Goal: Register for event/course

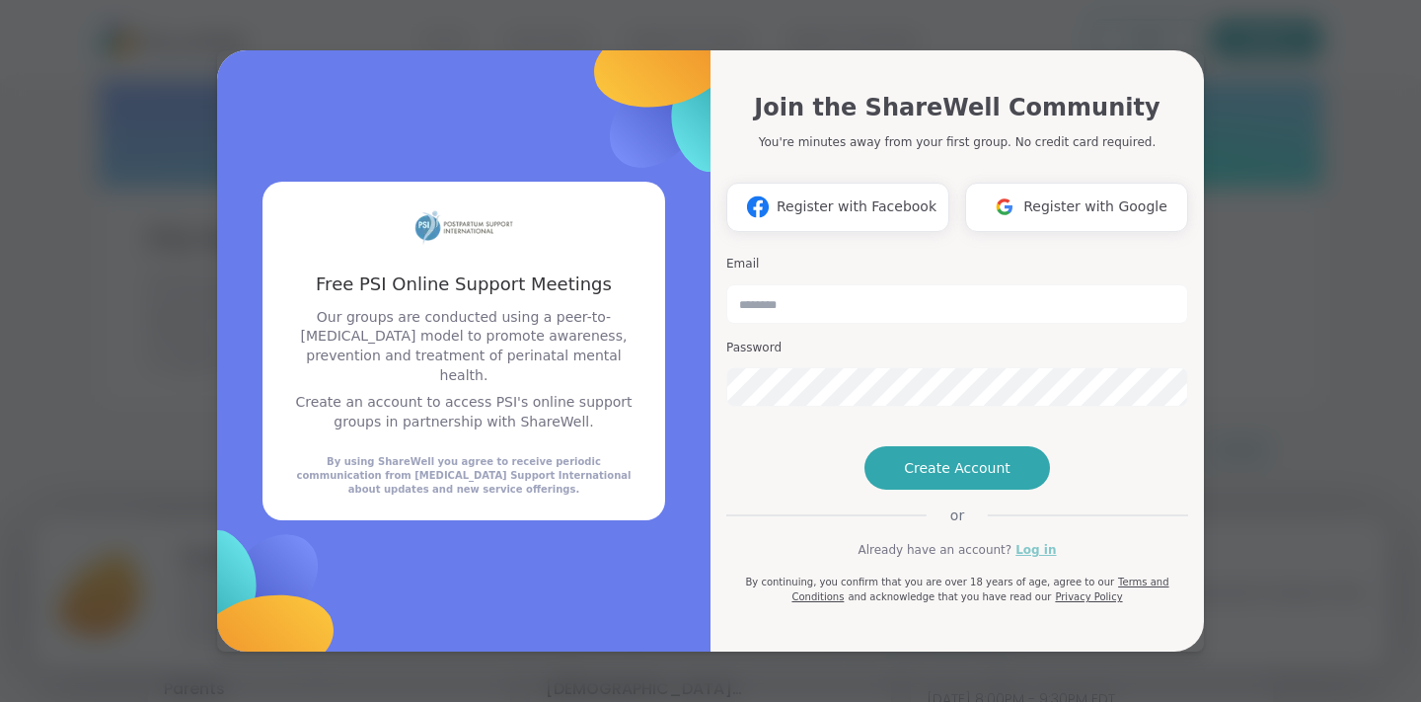
click at [1034, 559] on link "Log in" at bounding box center [1036, 550] width 40 height 18
click at [1277, 555] on div "Free PSI Online Support Meetings Free PSI Online Support Meetings Our groups ar…" at bounding box center [711, 351] width 1398 height 702
click at [974, 490] on button "Create Account" at bounding box center [958, 467] width 186 height 43
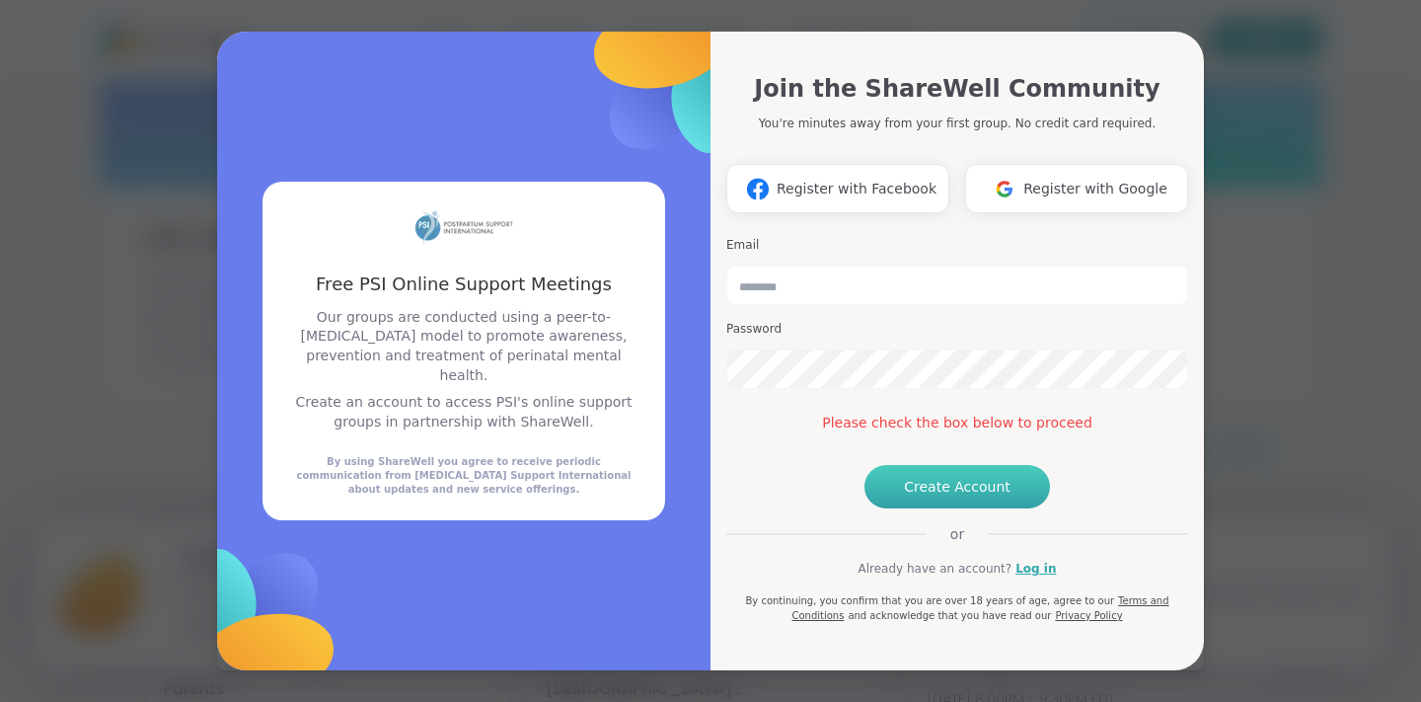
click at [936, 496] on span "Create Account" at bounding box center [957, 487] width 107 height 20
click at [915, 496] on span "Create Account" at bounding box center [957, 487] width 107 height 20
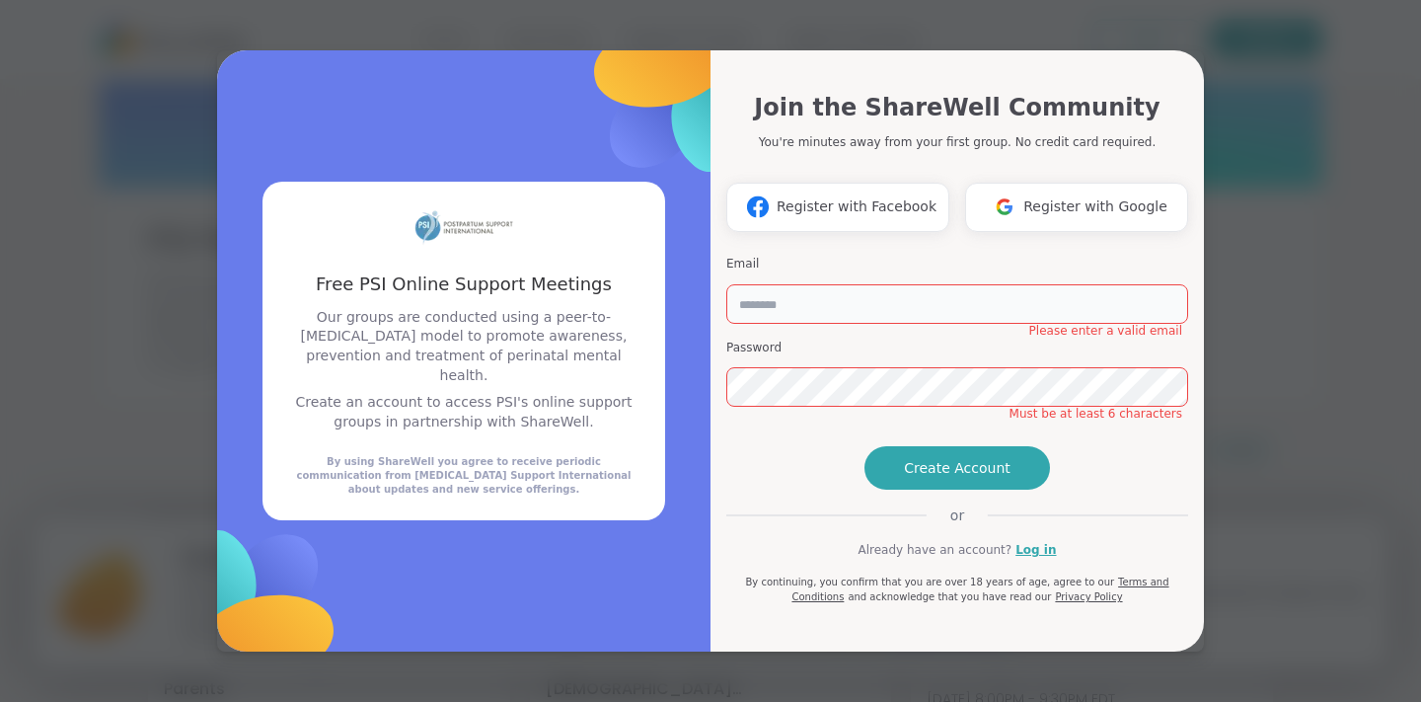
click at [816, 284] on input "email" at bounding box center [957, 303] width 462 height 39
type input "**********"
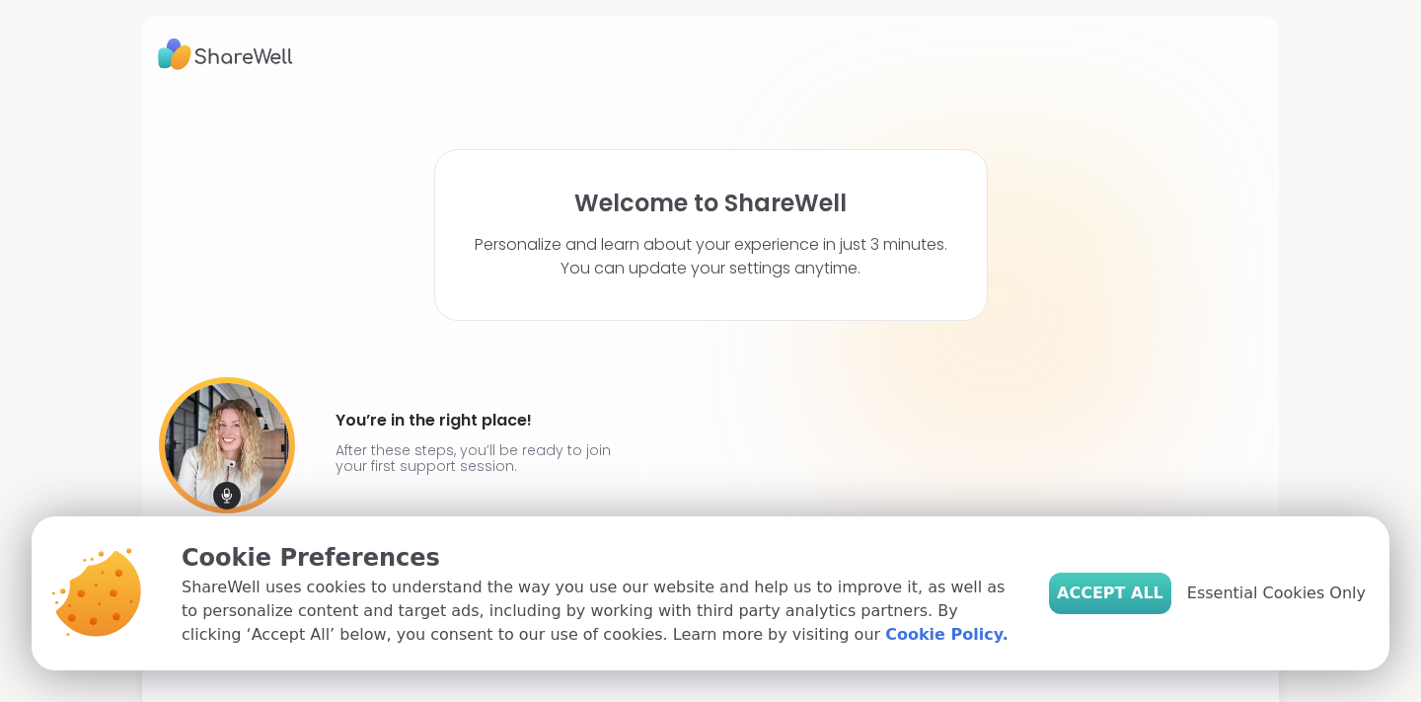
click at [1107, 603] on span "Accept All" at bounding box center [1110, 593] width 107 height 24
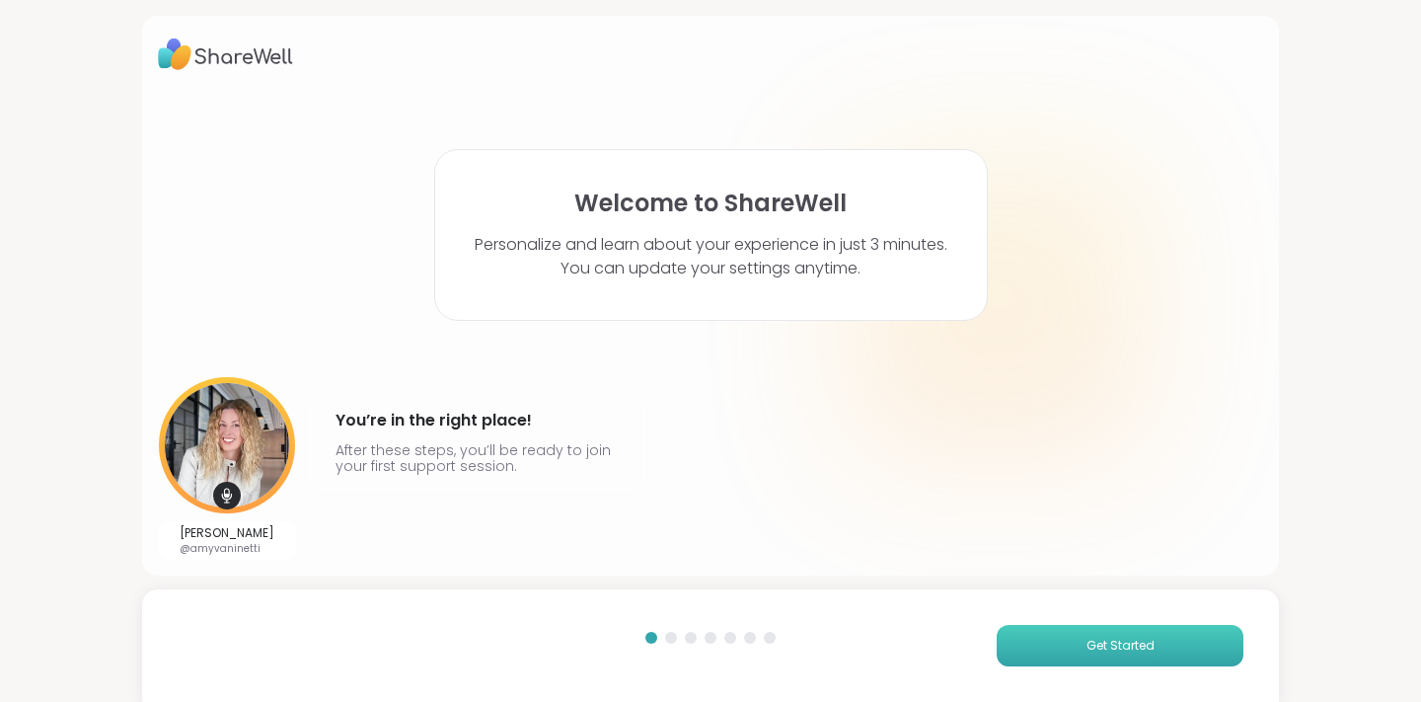
click at [1075, 650] on button "Get Started" at bounding box center [1120, 645] width 247 height 41
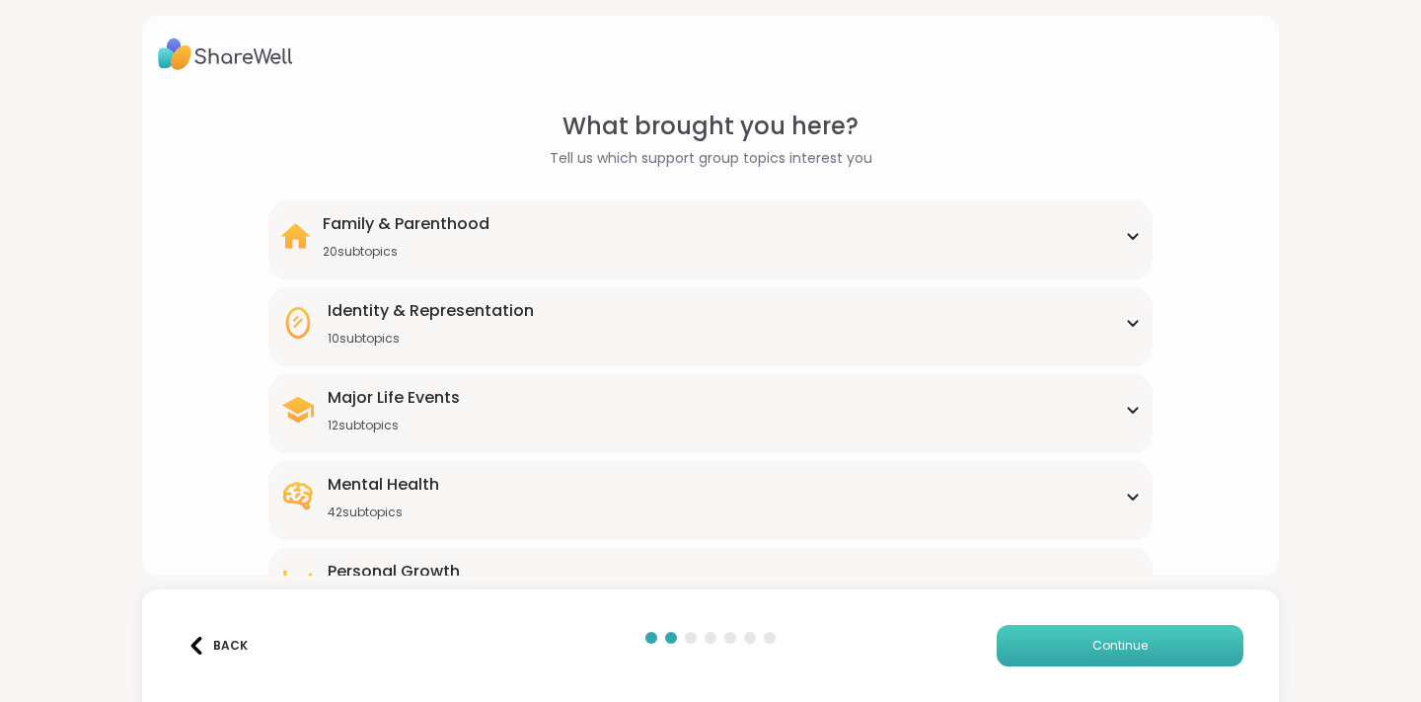
click at [1064, 645] on button "Continue" at bounding box center [1120, 645] width 247 height 41
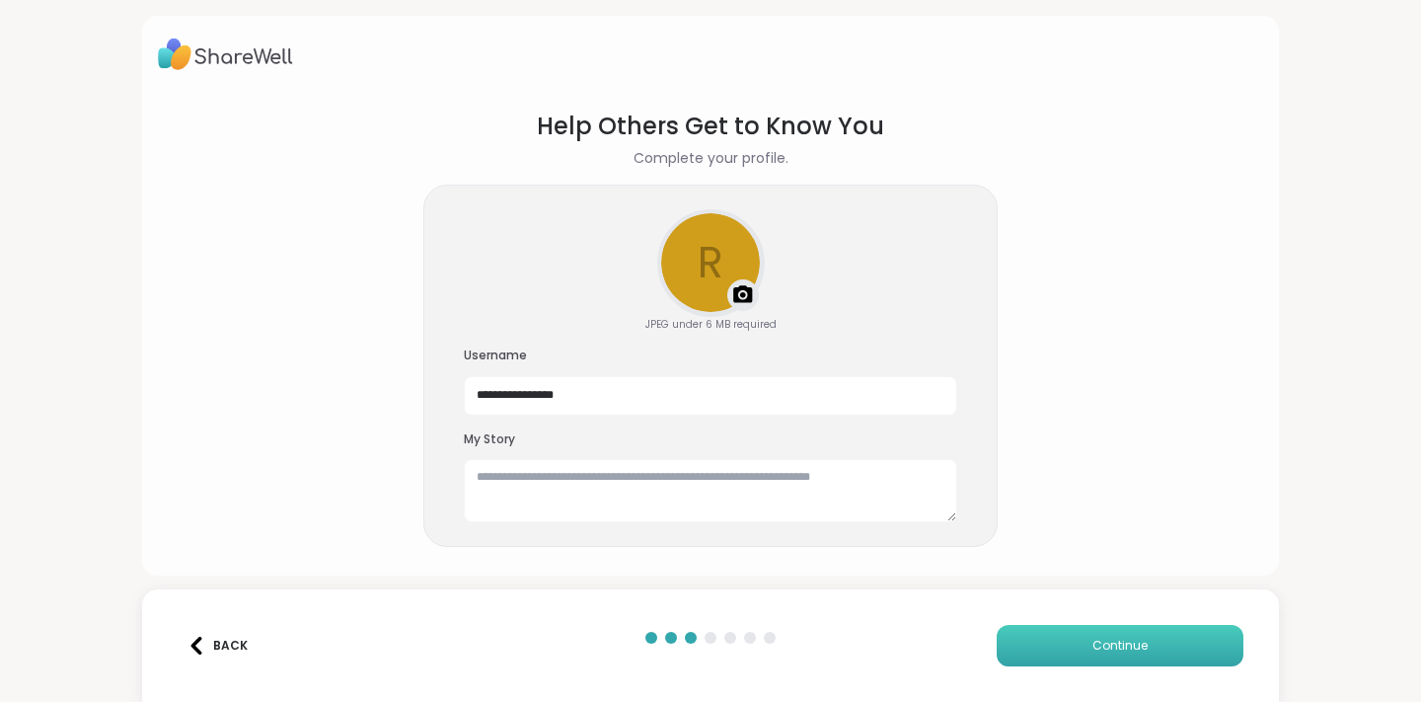
click at [1053, 636] on button "Continue" at bounding box center [1120, 645] width 247 height 41
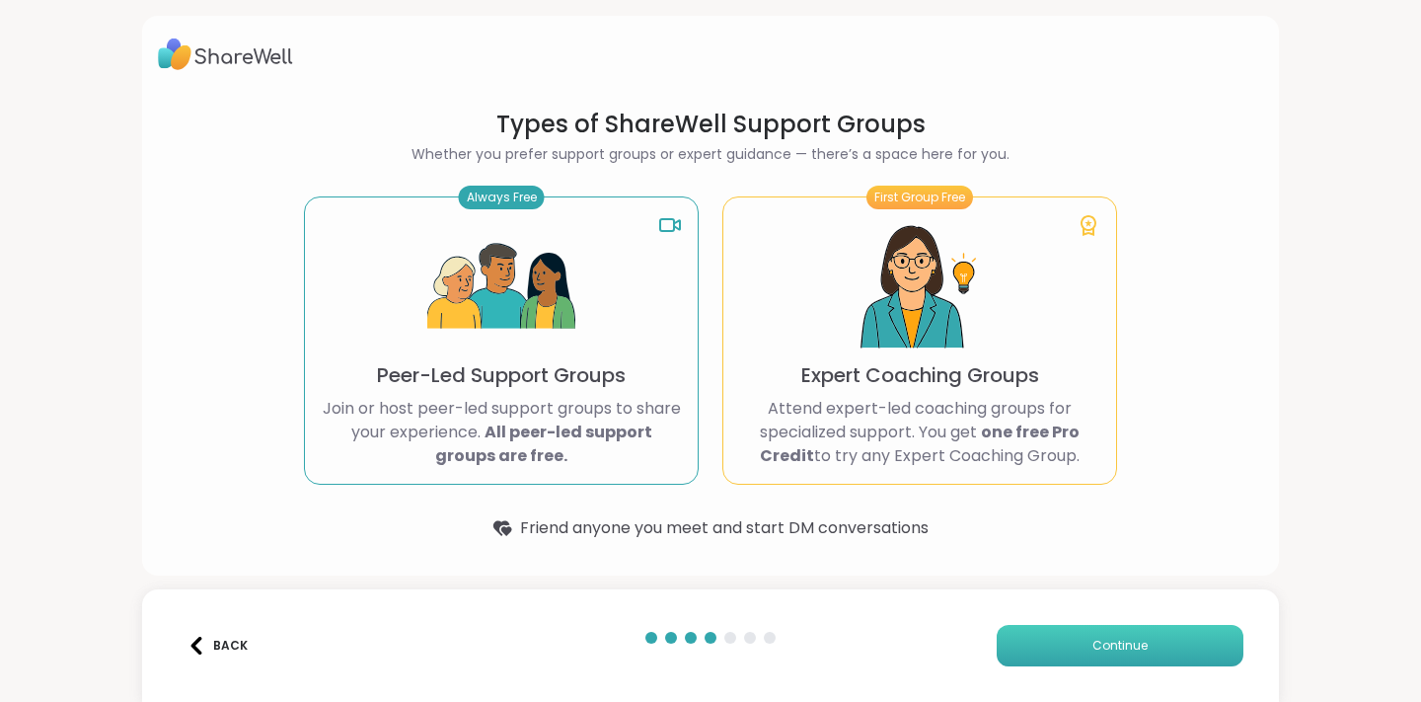
click at [1021, 639] on button "Continue" at bounding box center [1120, 645] width 247 height 41
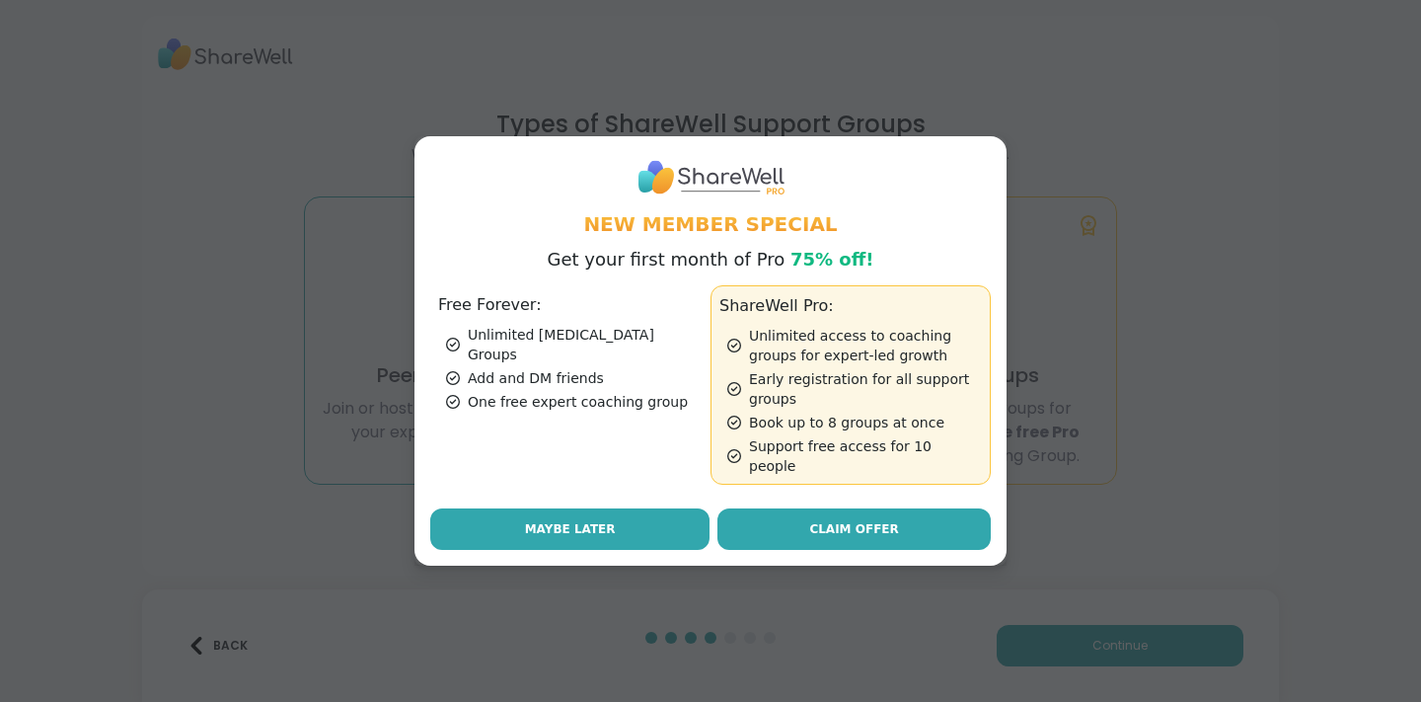
click at [615, 517] on button "Maybe Later" at bounding box center [569, 528] width 279 height 41
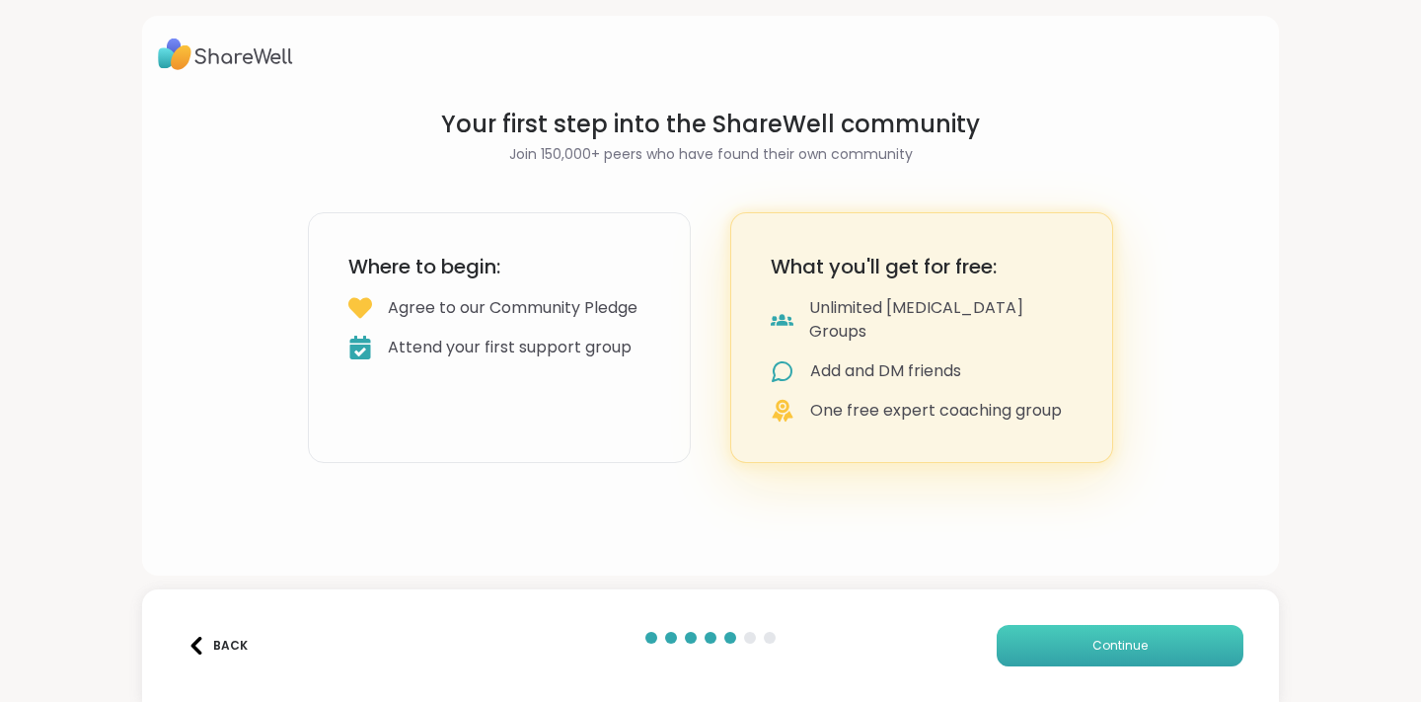
click at [1068, 654] on button "Continue" at bounding box center [1120, 645] width 247 height 41
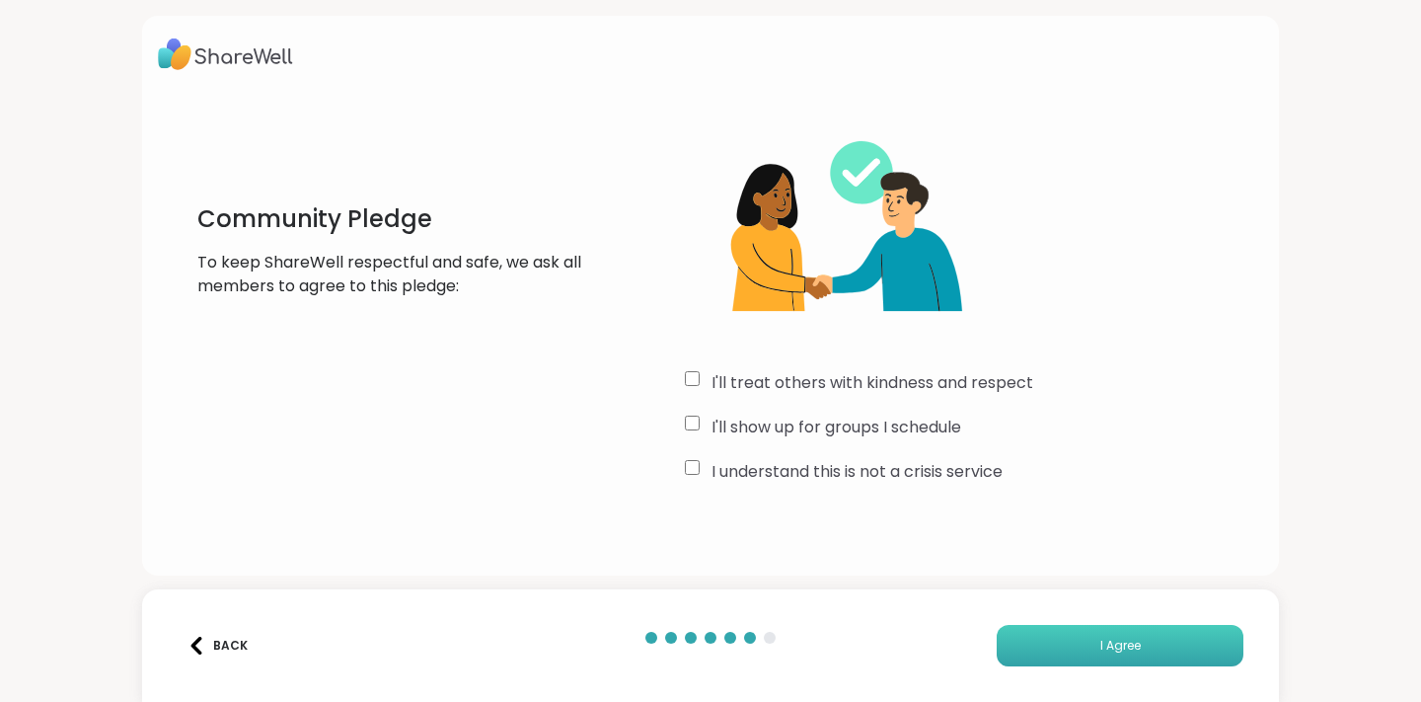
click at [1044, 634] on button "I Agree" at bounding box center [1120, 645] width 247 height 41
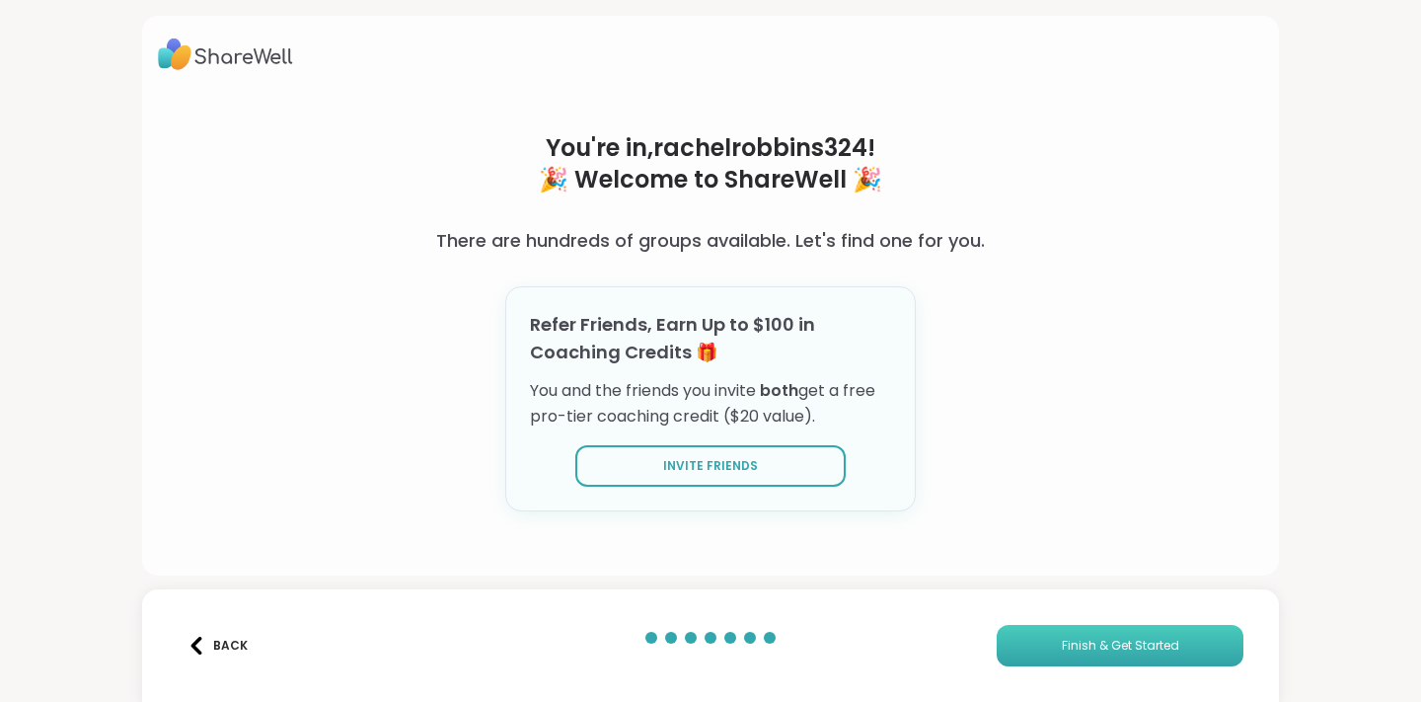
click at [1021, 641] on button "Finish & Get Started" at bounding box center [1120, 645] width 247 height 41
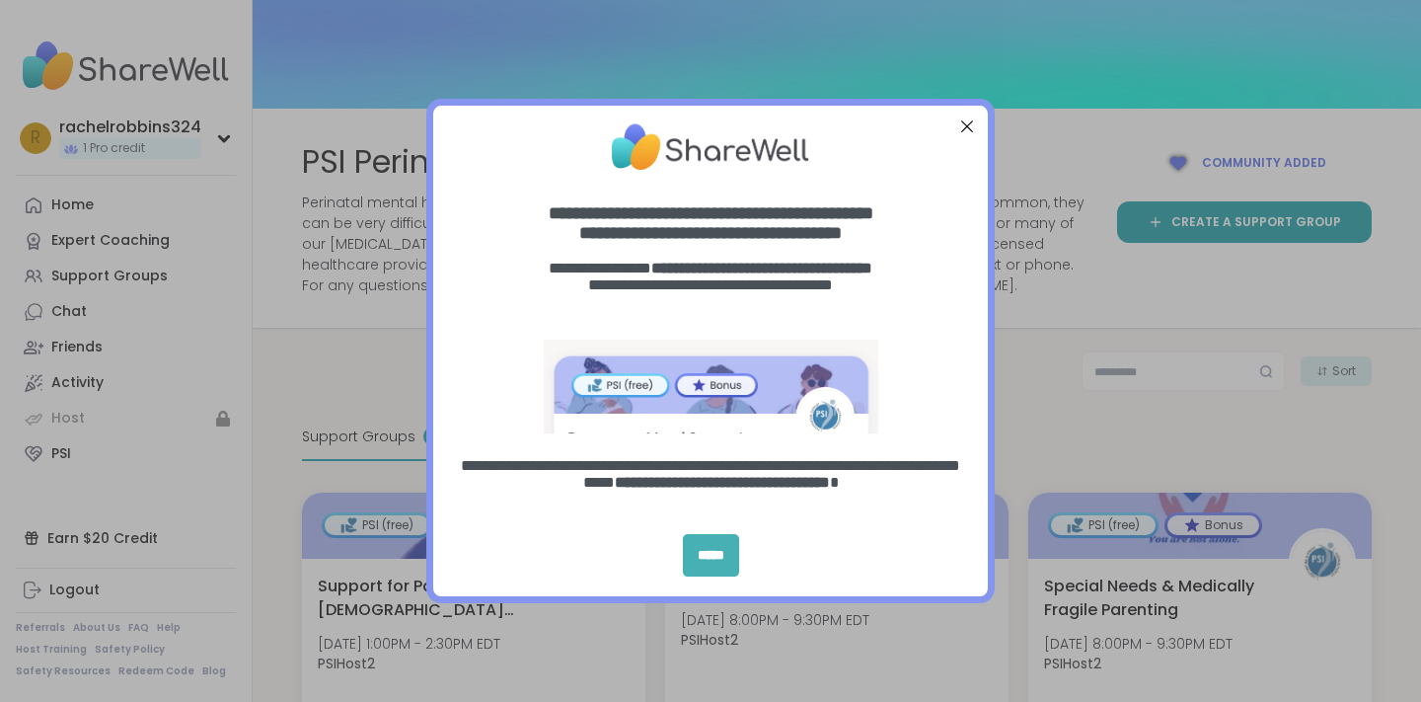
click at [709, 560] on div "*****" at bounding box center [711, 555] width 56 height 42
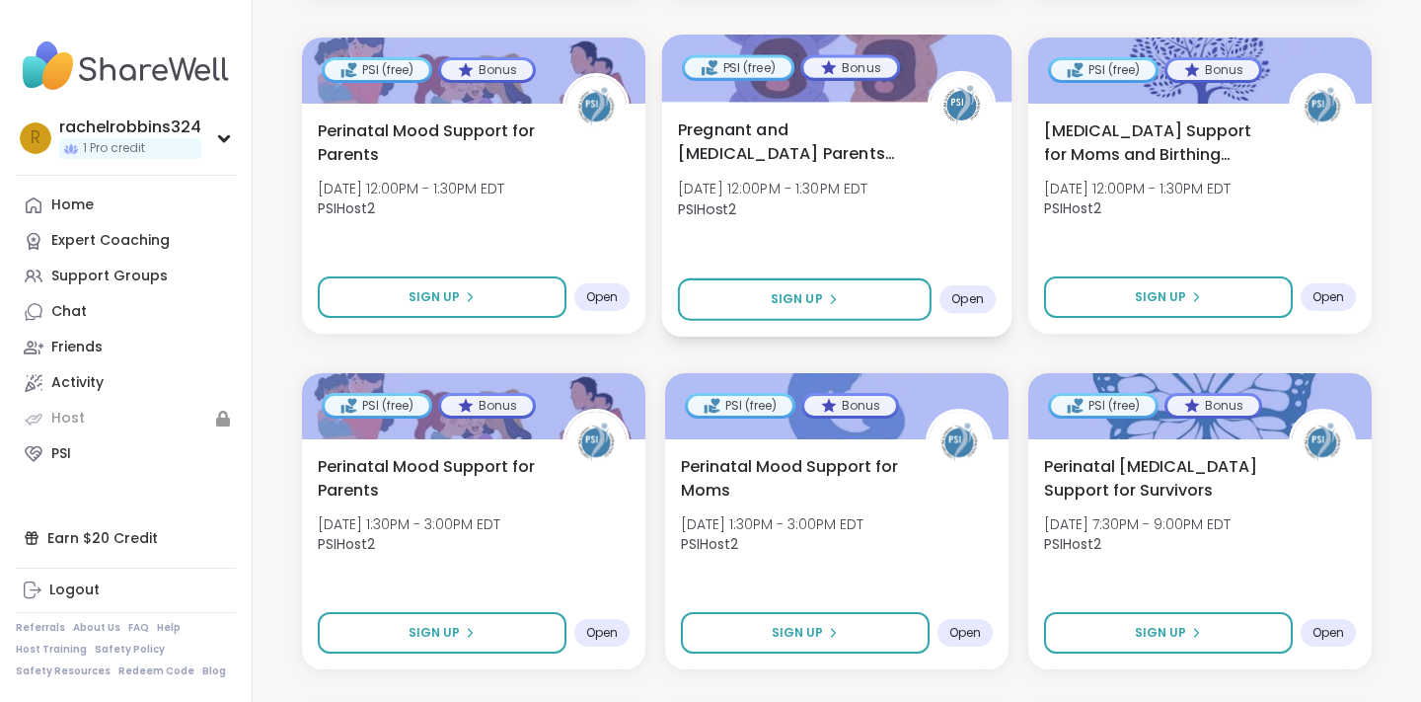
scroll to position [794, 0]
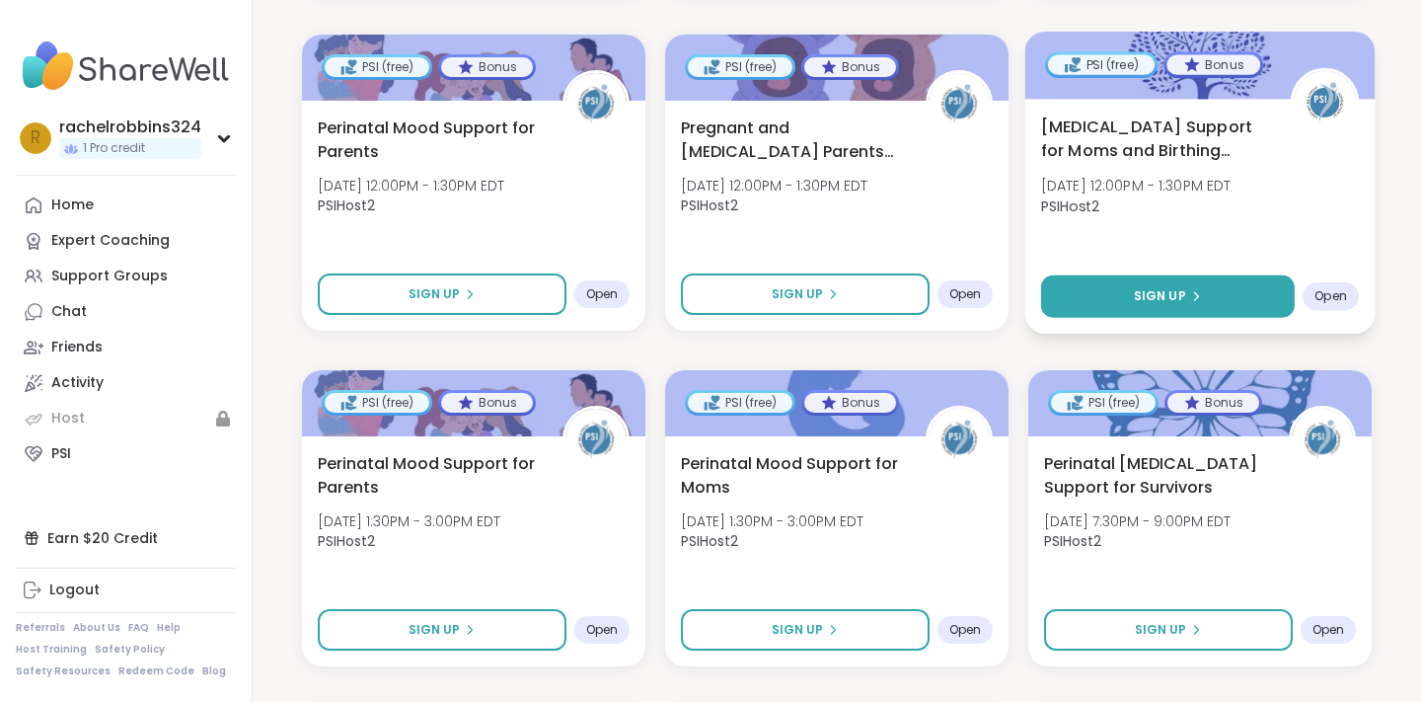
click at [1149, 284] on button "Sign Up" at bounding box center [1168, 296] width 254 height 42
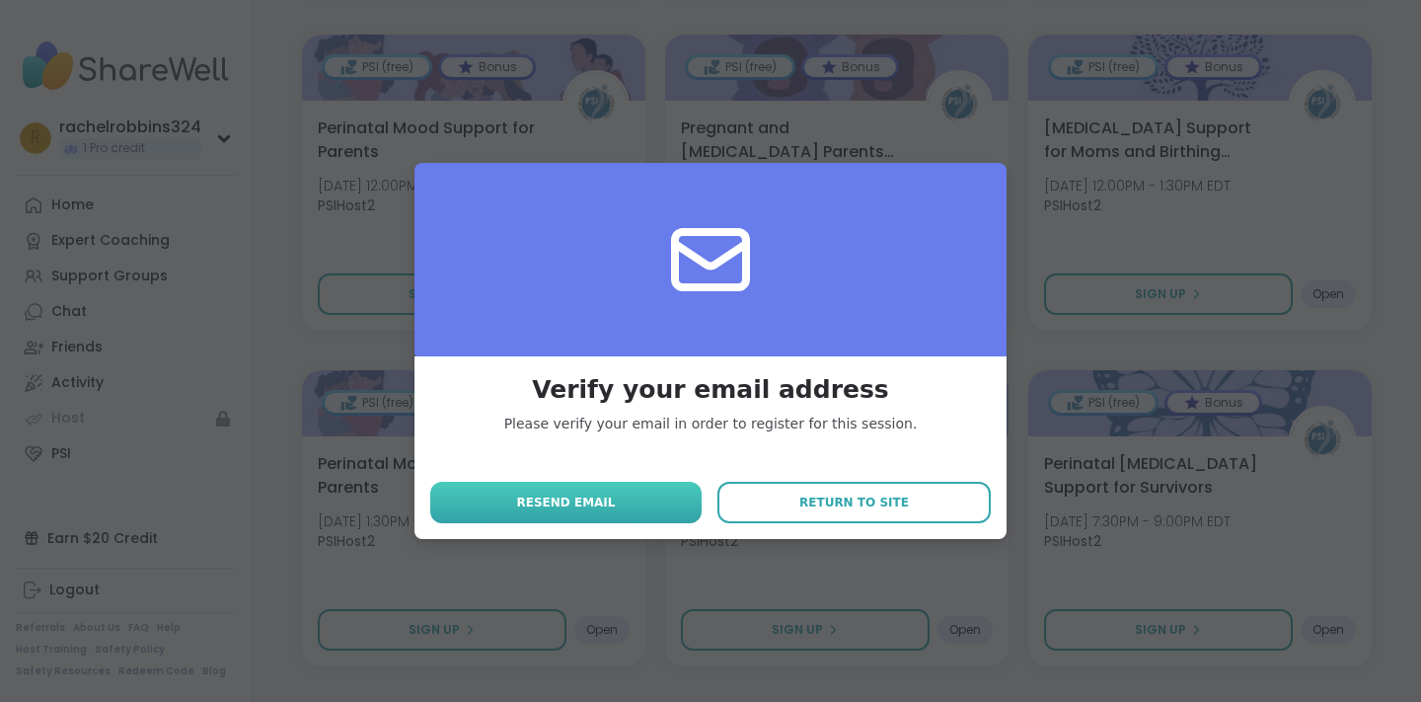
click at [657, 502] on button "Resend email" at bounding box center [565, 502] width 271 height 41
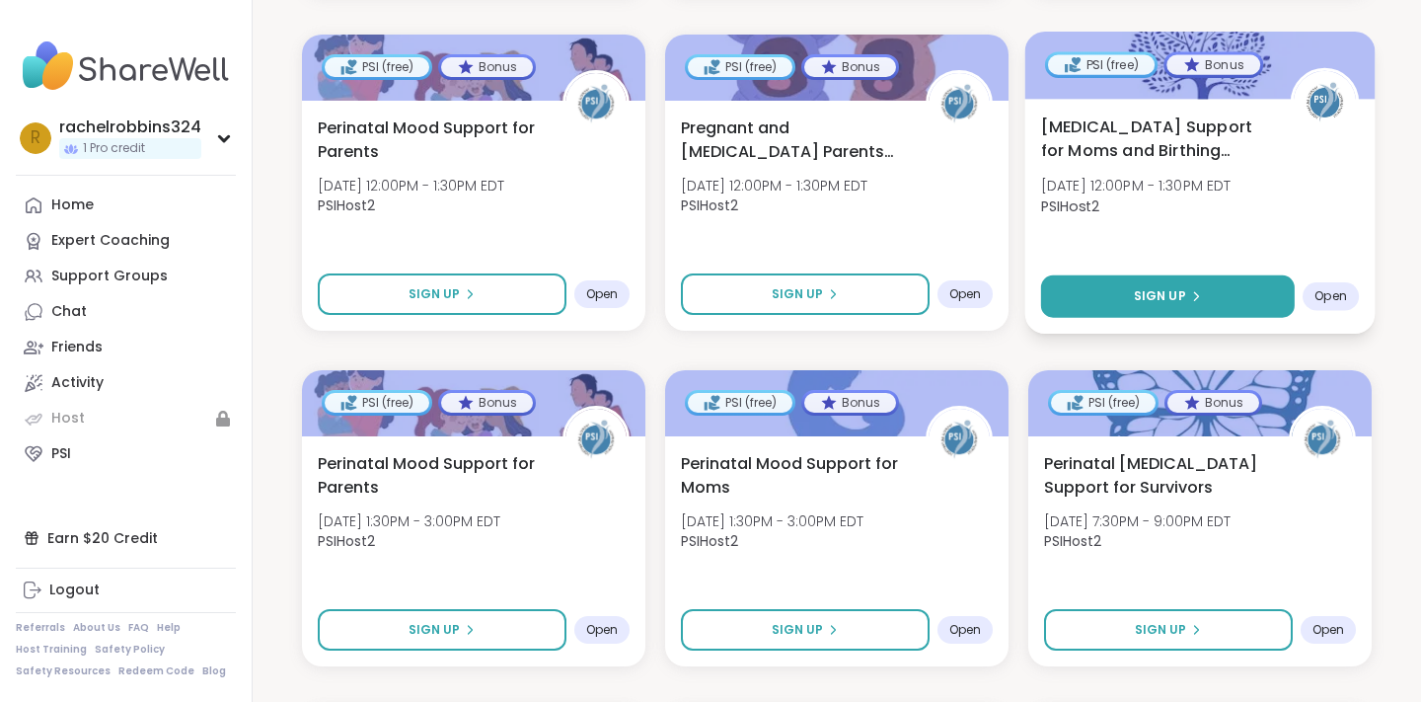
click at [1123, 286] on button "Sign Up" at bounding box center [1168, 296] width 254 height 42
select select "**"
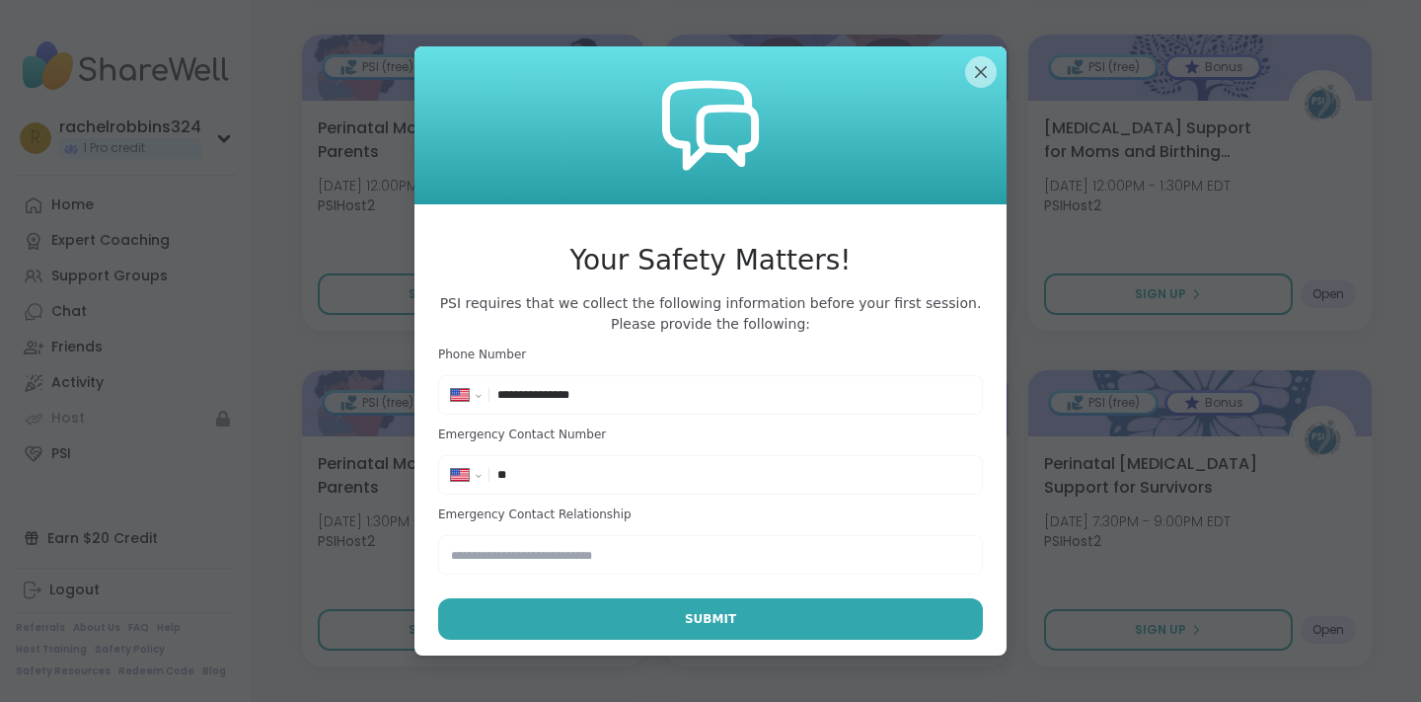
type input "**********"
click at [527, 562] on input "text" at bounding box center [710, 554] width 545 height 39
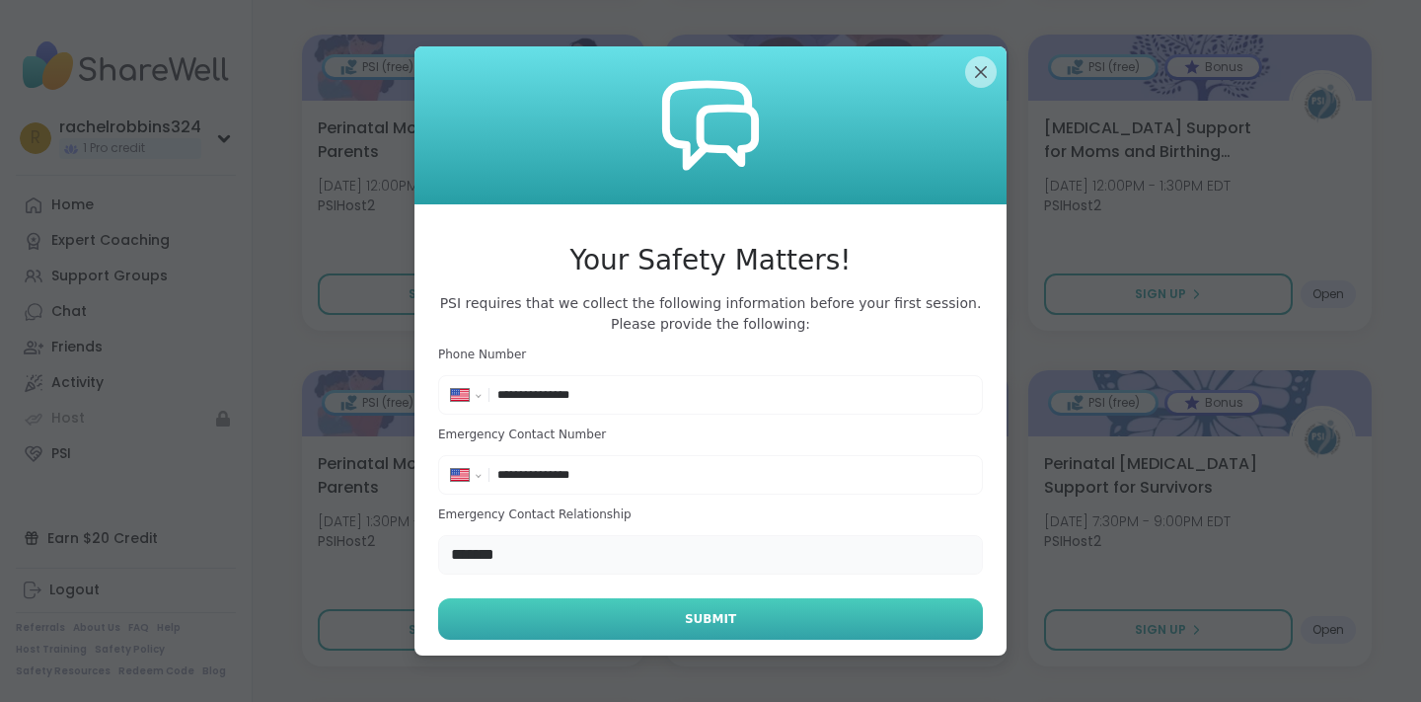
type input "*******"
click at [547, 603] on button "Submit" at bounding box center [710, 618] width 545 height 41
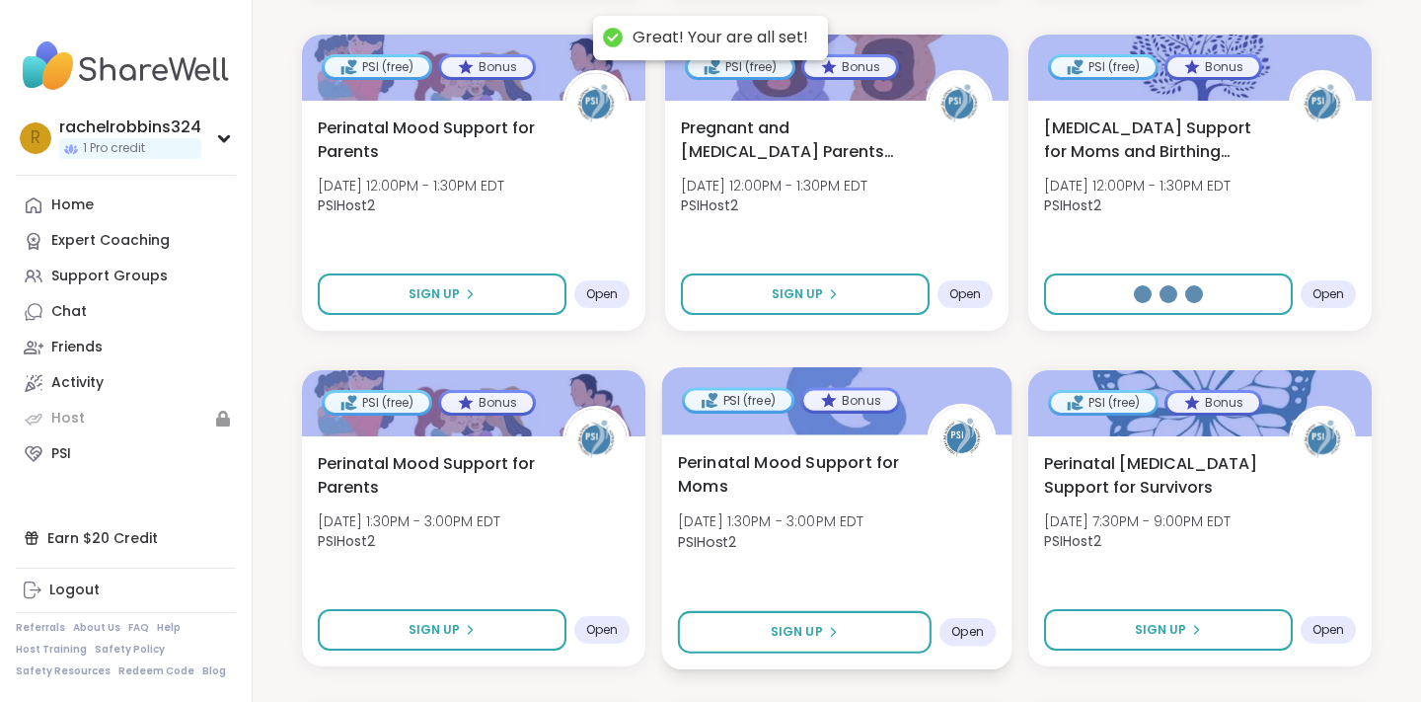
select select "**"
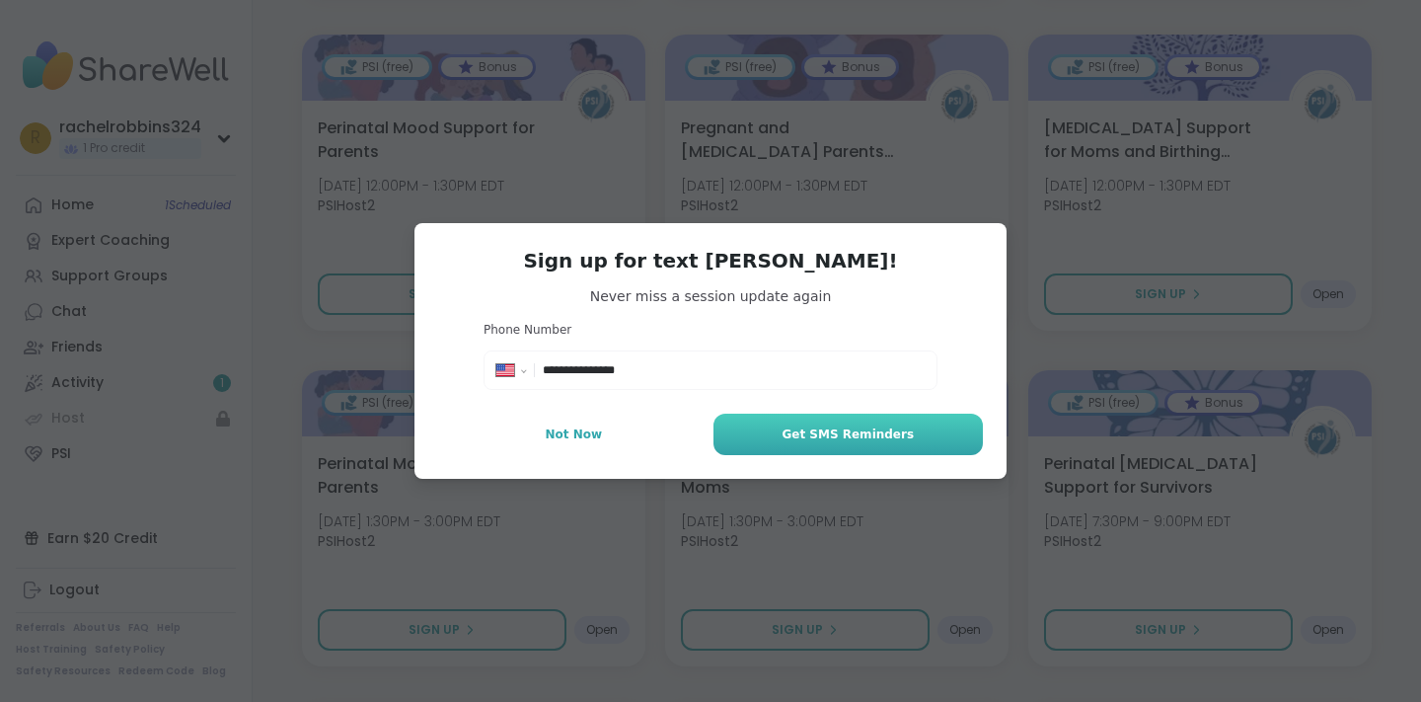
click at [776, 442] on button "Get SMS Reminders" at bounding box center [848, 434] width 269 height 41
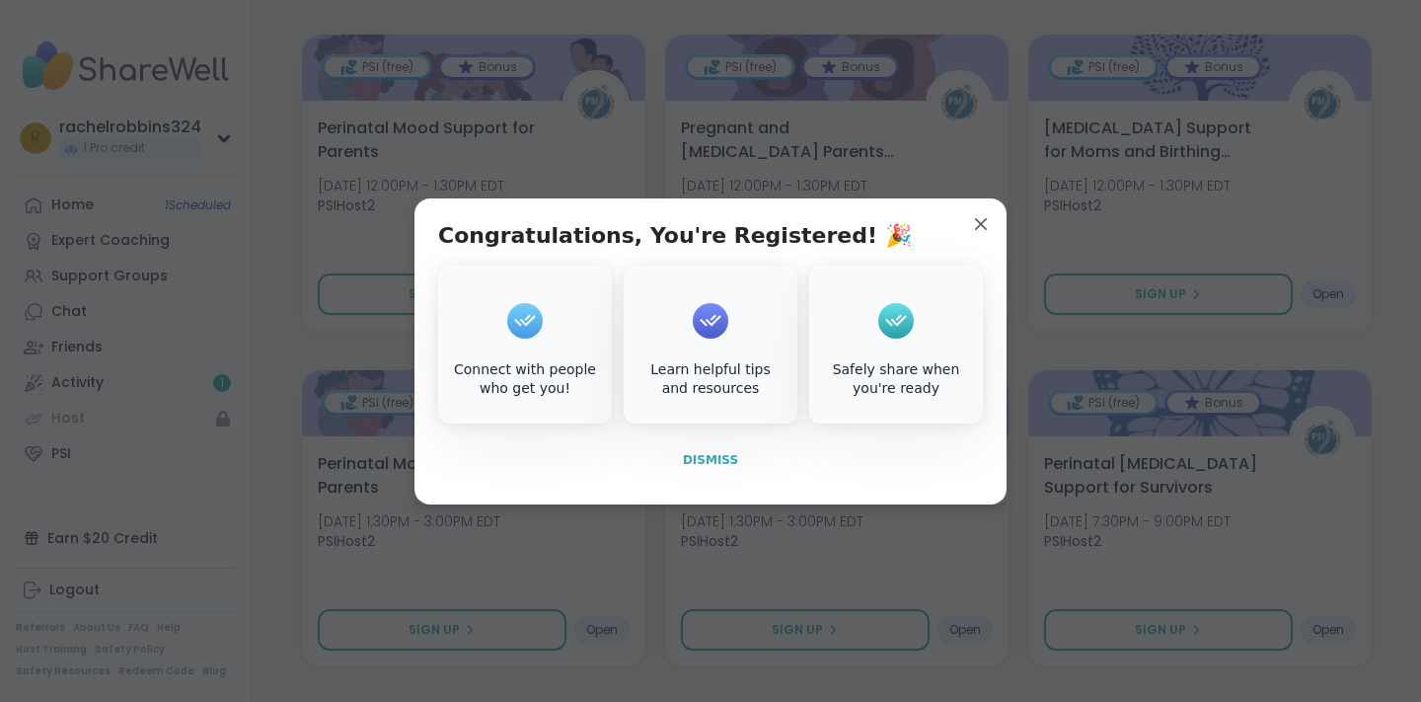
click at [723, 458] on span "Dismiss" at bounding box center [710, 460] width 55 height 14
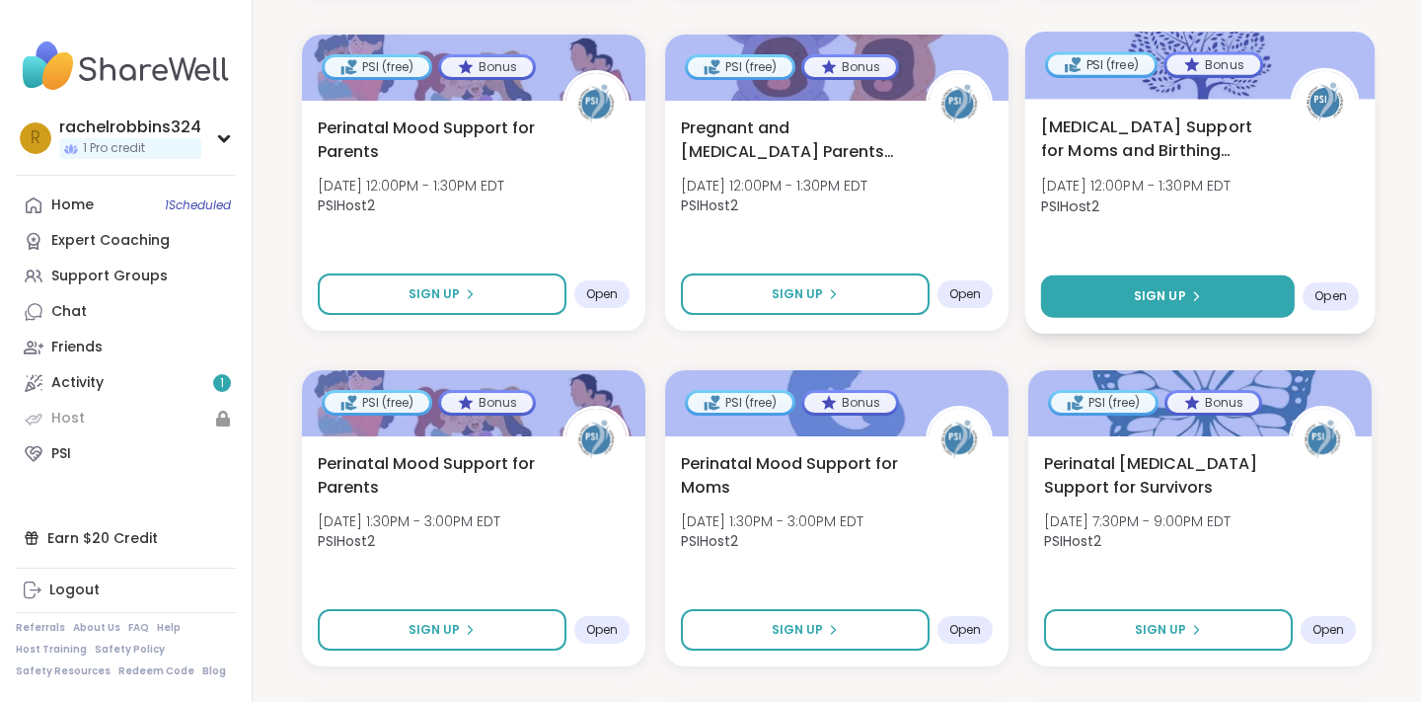
click at [1208, 289] on button "Sign Up" at bounding box center [1168, 296] width 254 height 42
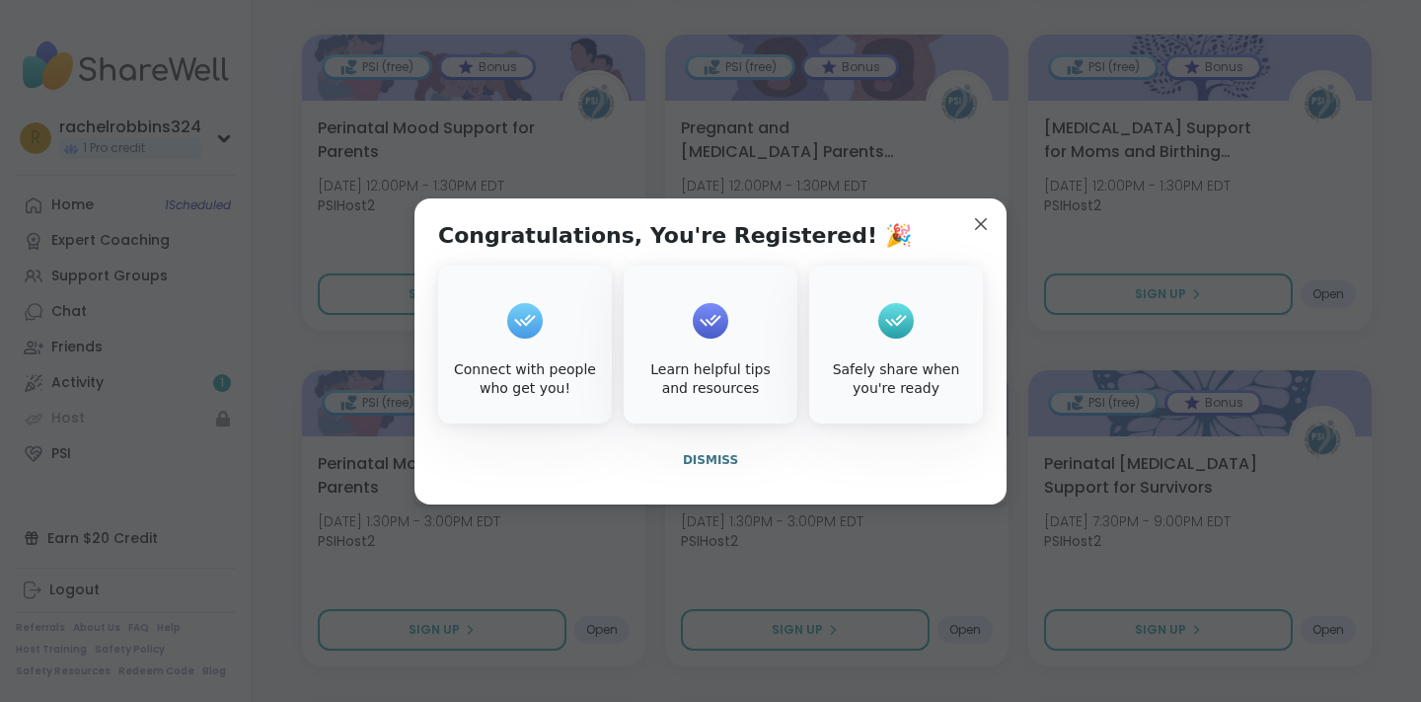
click at [528, 369] on div "Connect with people who get you!" at bounding box center [525, 379] width 166 height 38
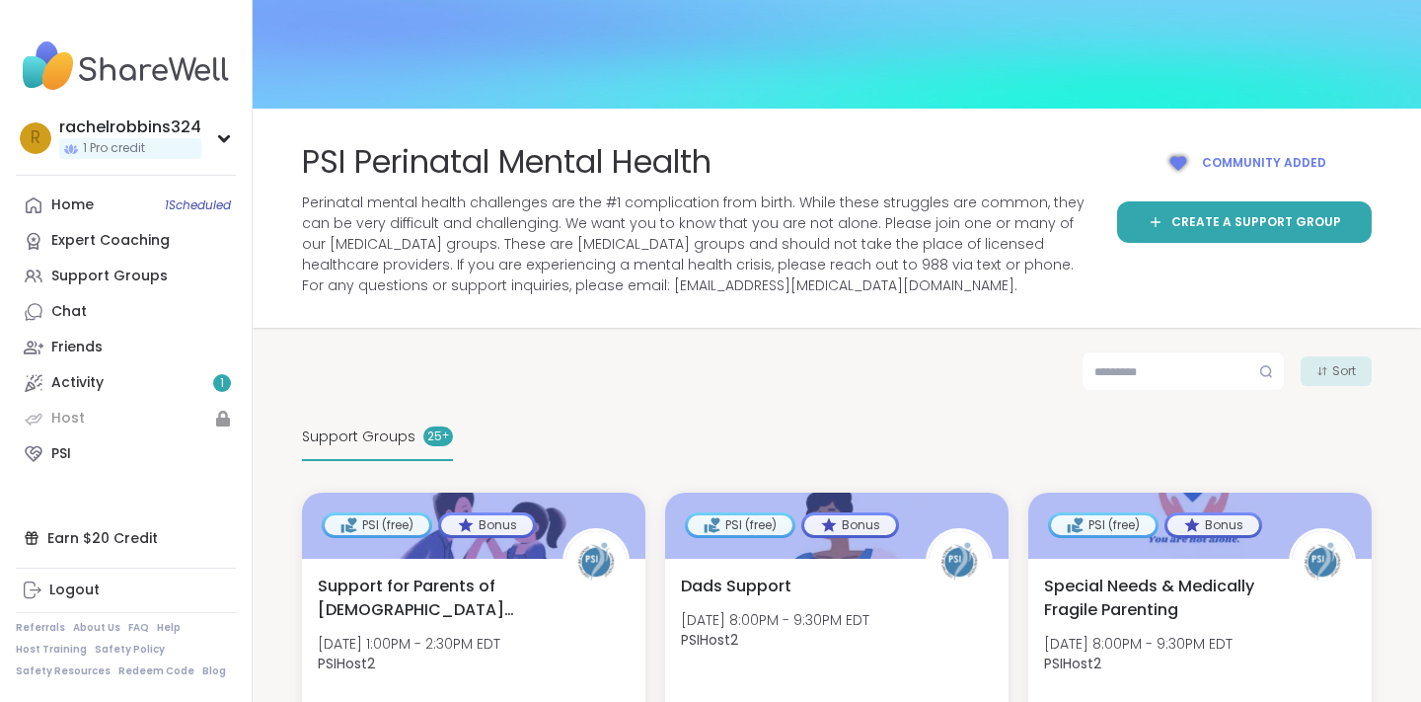
scroll to position [0, 0]
